Goal: Check status: Check status

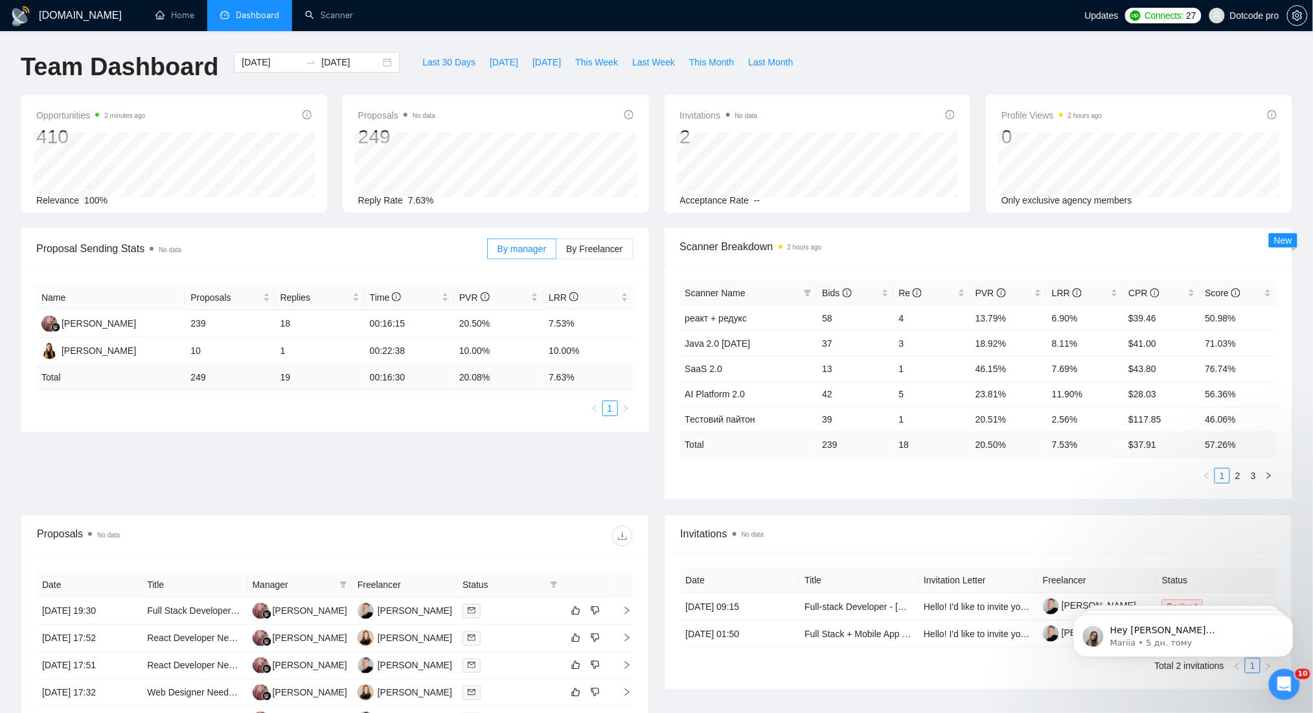
scroll to position [172, 0]
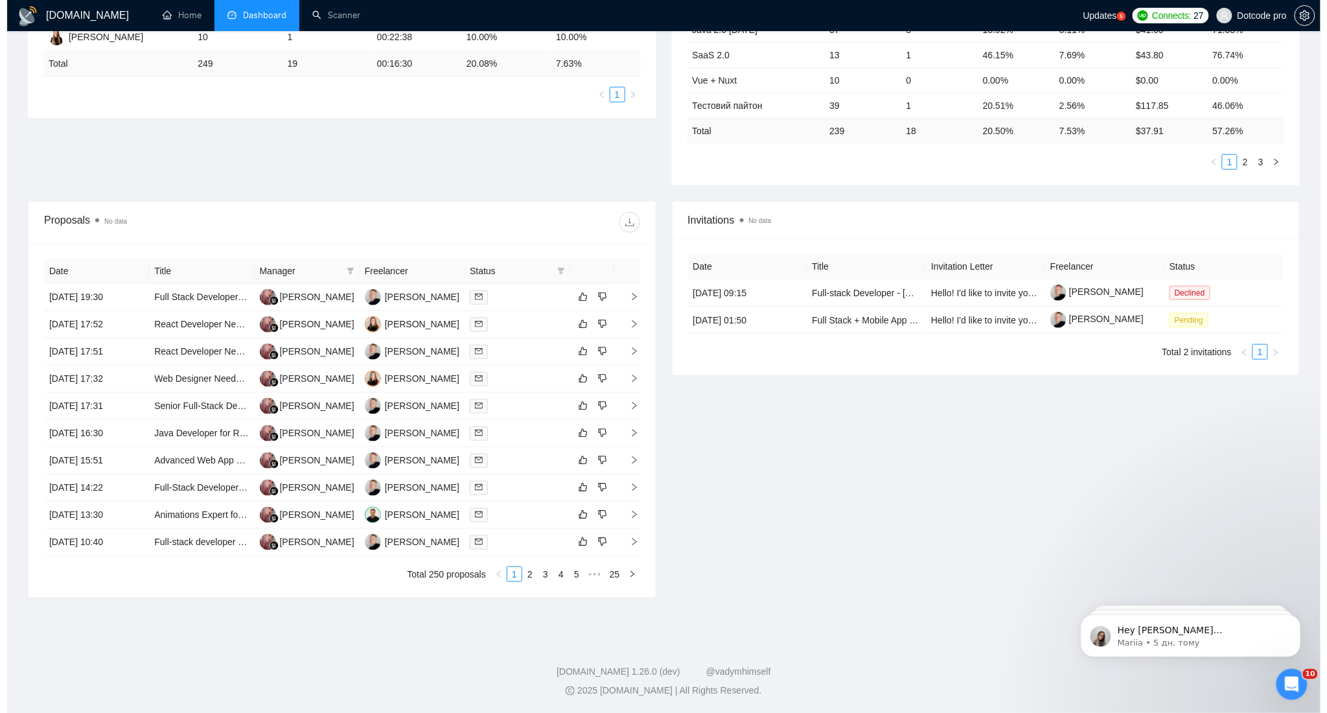
scroll to position [314, 0]
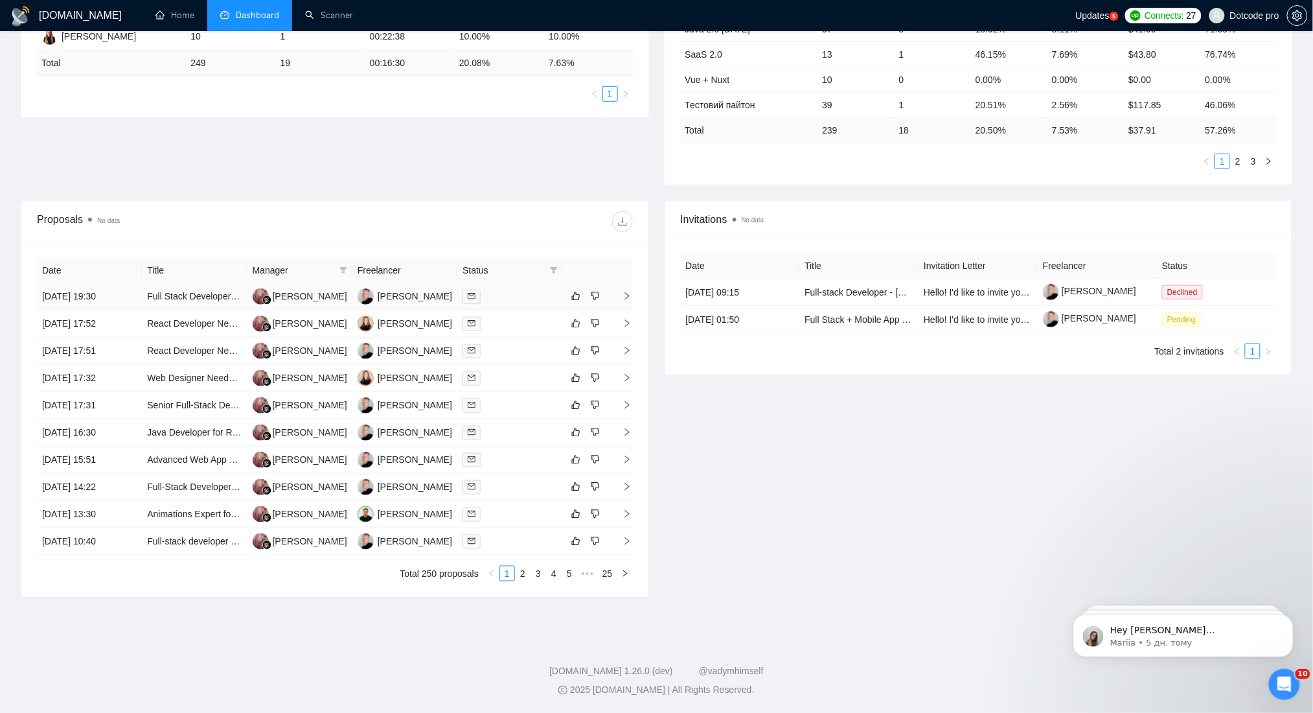
click at [123, 293] on td "[DATE] 19:30" at bounding box center [89, 296] width 105 height 27
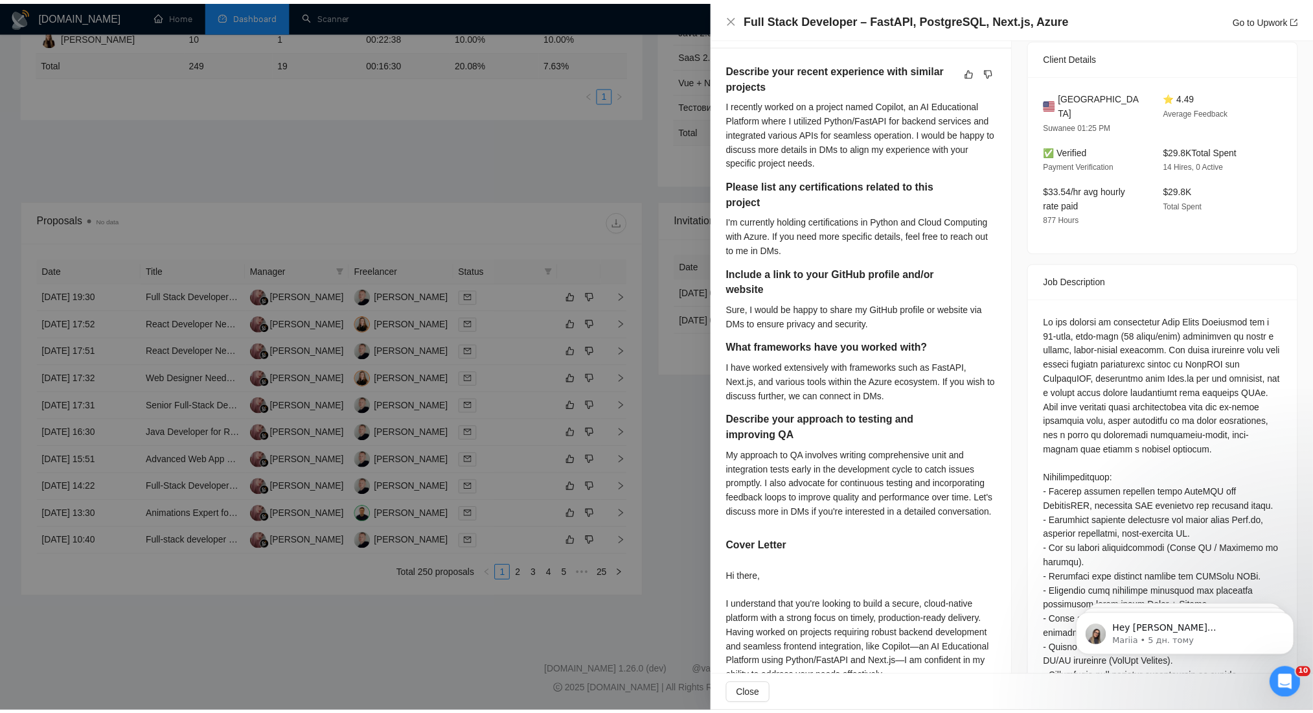
scroll to position [345, 0]
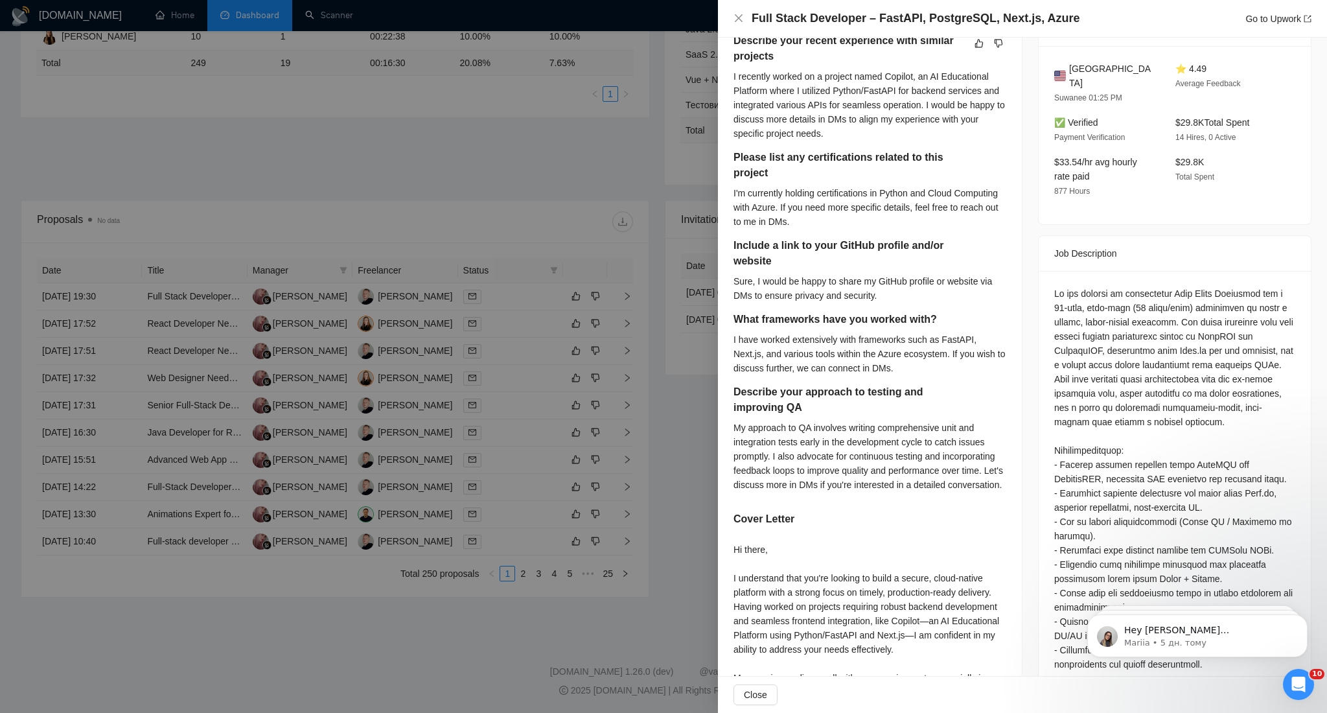
click at [597, 177] on div at bounding box center [663, 356] width 1327 height 713
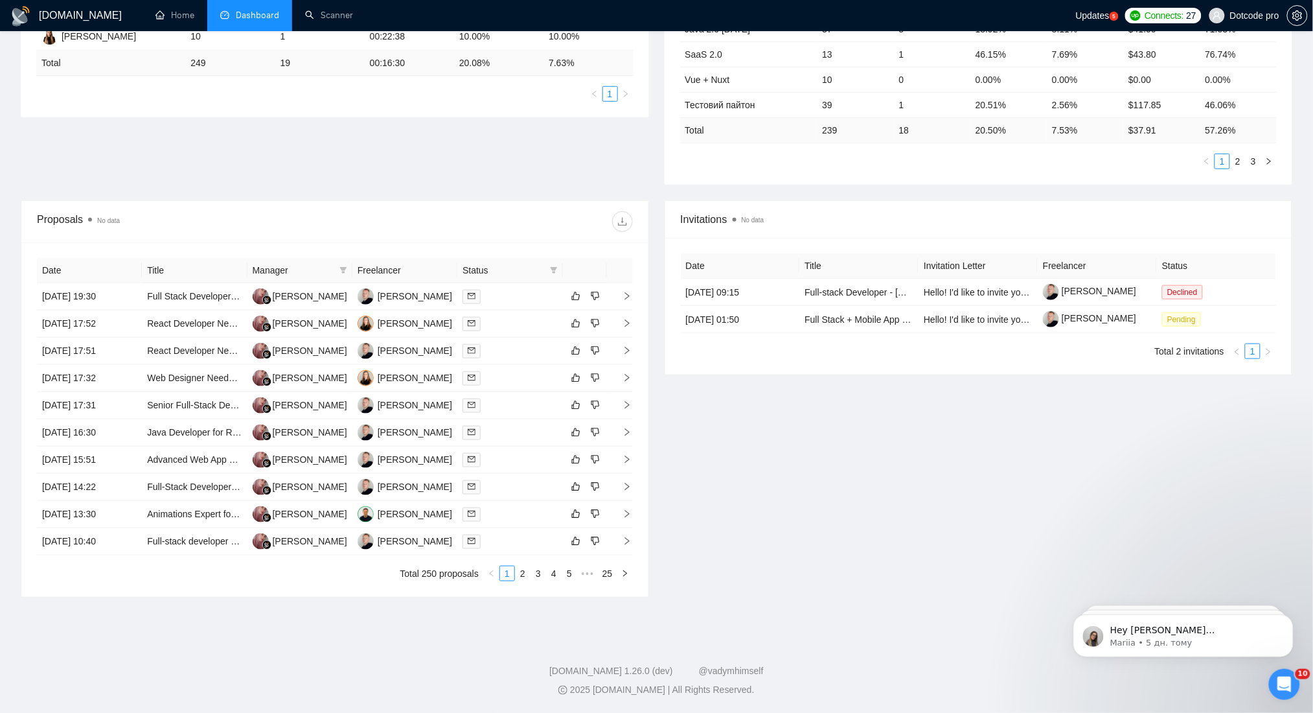
click at [801, 504] on div "Invitations No data Date Title Invitation Letter Freelancer Status 08 Aug, 2025…" at bounding box center [979, 398] width 644 height 397
click at [168, 192] on div "Proposal Sending Stats No data By manager By Freelancer Name Proposals Replies …" at bounding box center [656, 57] width 1287 height 286
click at [520, 575] on link "2" at bounding box center [523, 573] width 14 height 14
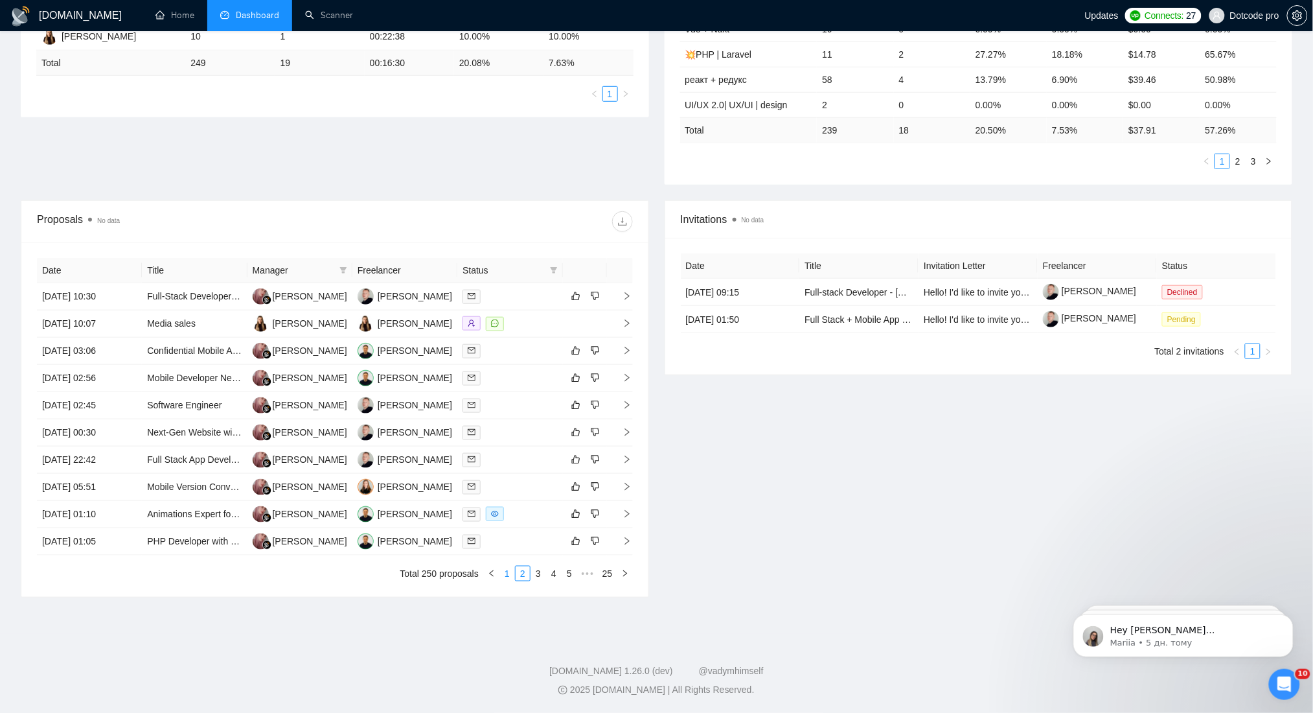
click at [511, 574] on link "1" at bounding box center [507, 573] width 14 height 14
